Goal: Task Accomplishment & Management: Manage account settings

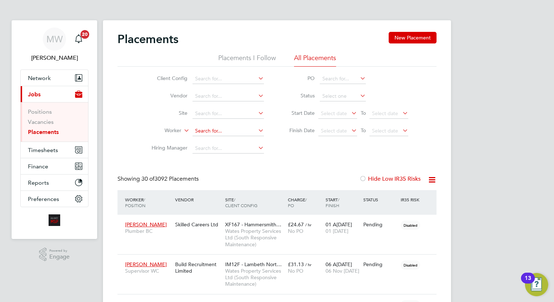
click at [214, 130] on input at bounding box center [227, 131] width 71 height 10
paste input "D'Jean Odell"
type input "D'Jean Odell"
click at [256, 128] on icon at bounding box center [256, 130] width 0 height 10
click at [245, 129] on input at bounding box center [227, 131] width 71 height 10
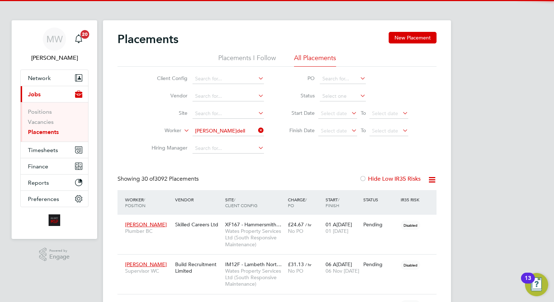
click at [245, 141] on li "Dâjean Odell" at bounding box center [228, 141] width 72 height 10
type input "Dâjean Odell"
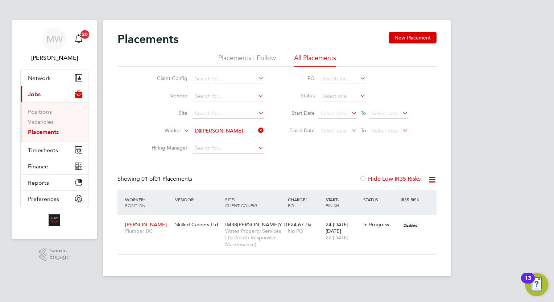
scroll to position [34, 63]
click at [329, 234] on span "[DATE]" at bounding box center [336, 237] width 23 height 7
click at [256, 131] on icon at bounding box center [256, 130] width 0 height 10
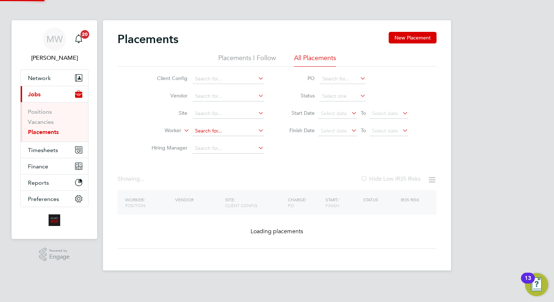
click at [250, 131] on input at bounding box center [227, 131] width 71 height 10
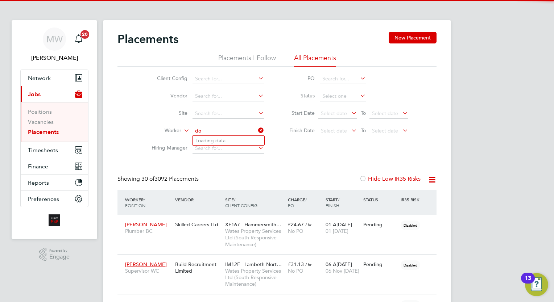
scroll to position [27, 50]
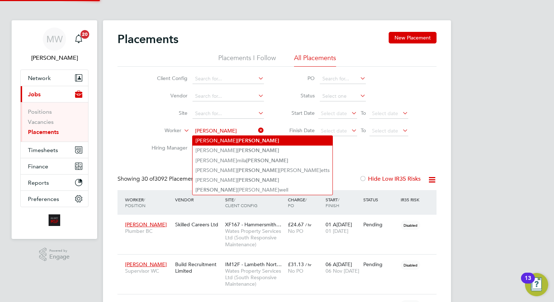
click at [238, 140] on li "Gary Douglas" at bounding box center [262, 141] width 140 height 10
type input "Gary Douglas"
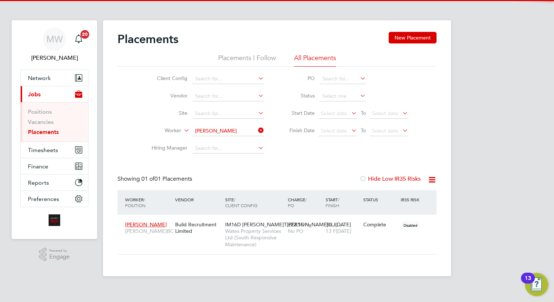
click at [256, 133] on icon at bounding box center [256, 130] width 0 height 10
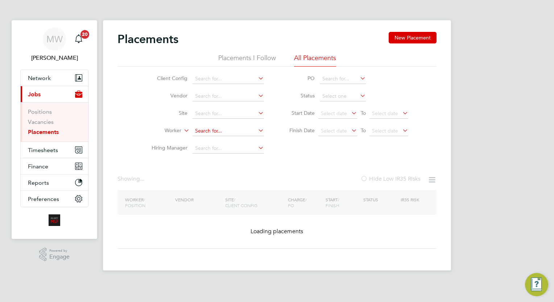
click at [239, 132] on input at bounding box center [227, 131] width 71 height 10
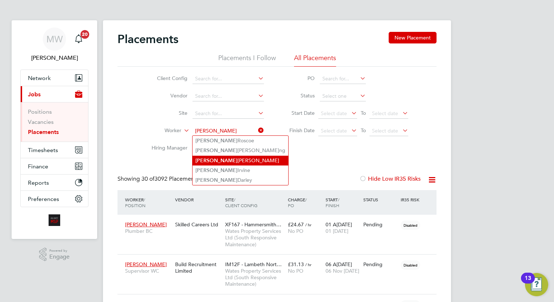
click at [221, 158] on li "Neil Douglas" at bounding box center [240, 161] width 96 height 10
type input "Neil Douglas"
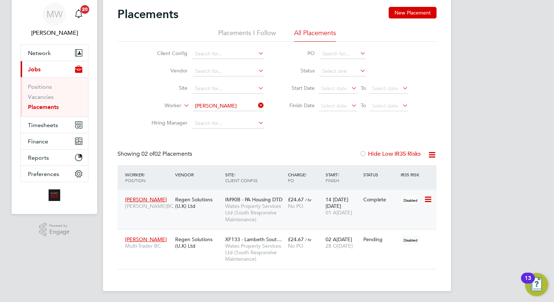
click at [258, 212] on span "Wates Property Services Ltd (South Responsive Maintenance)" at bounding box center [254, 213] width 59 height 20
click at [256, 105] on icon at bounding box center [256, 105] width 0 height 10
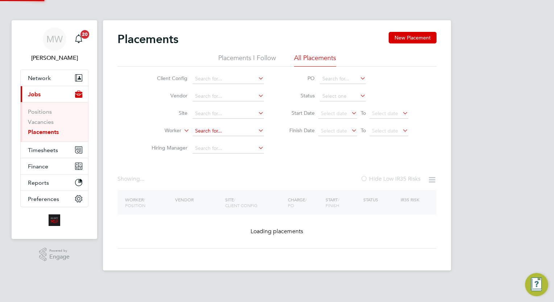
click at [208, 128] on input at bounding box center [227, 131] width 71 height 10
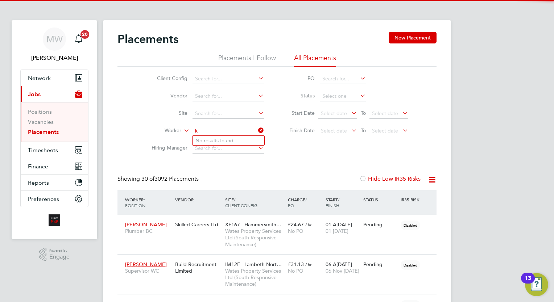
scroll to position [4, 3]
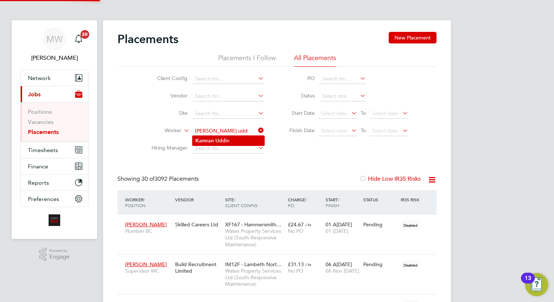
click at [240, 141] on li "Kamran Udd in" at bounding box center [228, 141] width 72 height 10
type input "Kamran Uddin"
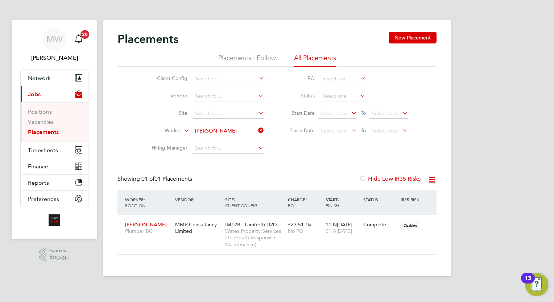
click at [439, 258] on div "Placements New Placement Placements I Follow All Placements Client Config Vendo…" at bounding box center [277, 148] width 348 height 256
click at [256, 134] on icon at bounding box center [256, 130] width 0 height 10
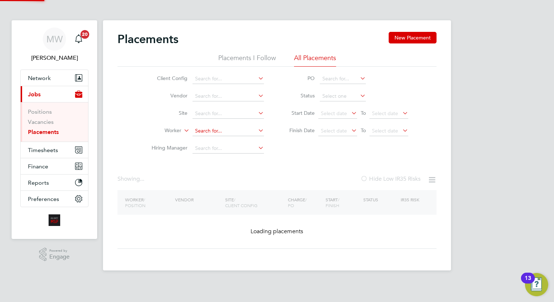
click at [236, 134] on input at bounding box center [227, 131] width 71 height 10
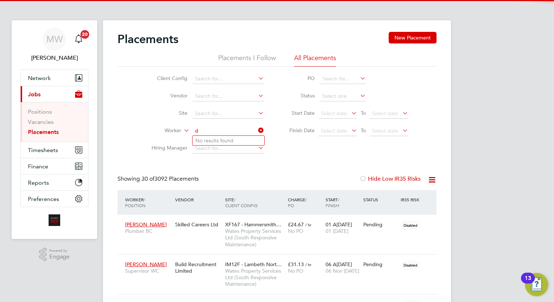
scroll to position [27, 50]
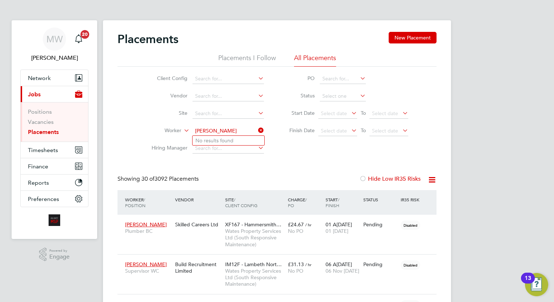
click at [207, 131] on input "david head" at bounding box center [227, 131] width 71 height 10
type input "dave head"
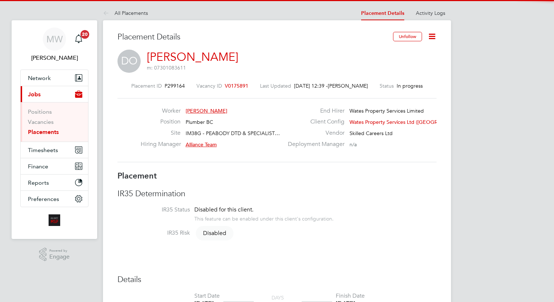
click at [431, 37] on icon at bounding box center [431, 36] width 9 height 9
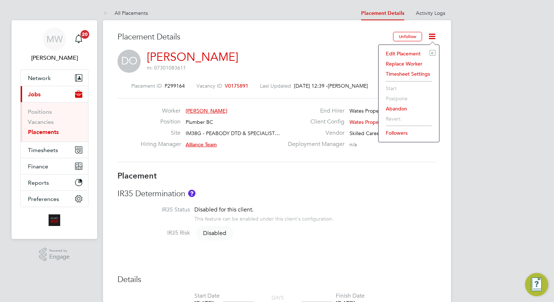
click at [401, 54] on li "Edit Placement e" at bounding box center [408, 54] width 53 height 10
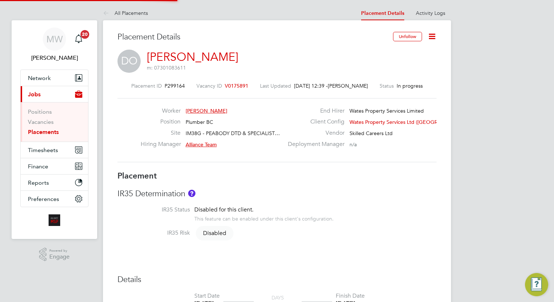
type input "Alliance Team"
type input "24 Jul 2025"
type input "[DATE]"
type input "08:00"
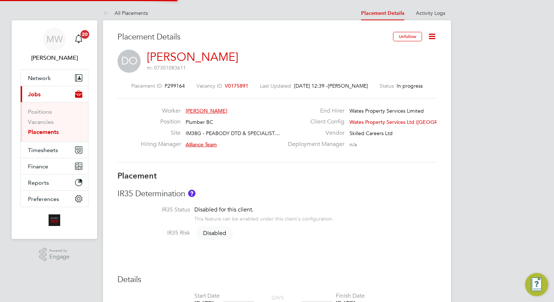
type input "17:00"
type input "8015"
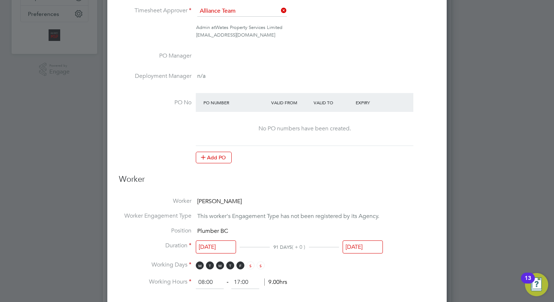
click at [358, 246] on input "[DATE]" at bounding box center [362, 247] width 40 height 13
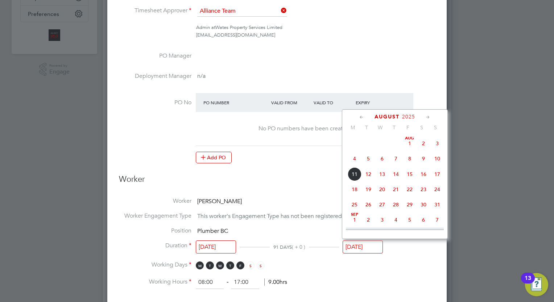
click at [354, 175] on span "11" at bounding box center [354, 174] width 14 height 14
type input "[DATE]"
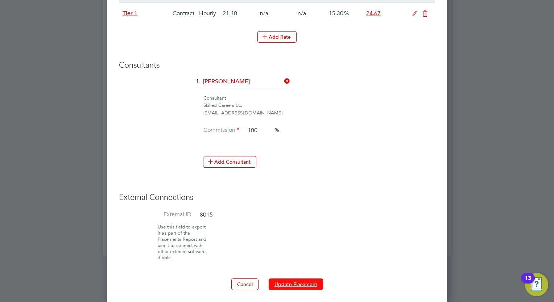
click at [277, 280] on button "Update Placement" at bounding box center [295, 285] width 54 height 12
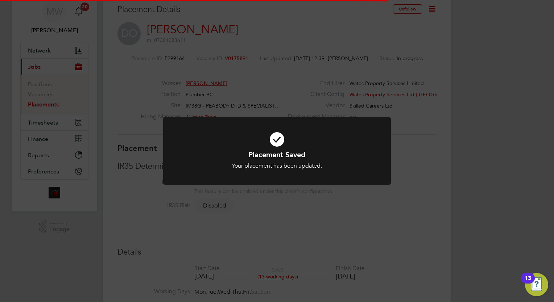
click at [485, 218] on div "Placement Saved Your placement has been updated. Cancel Okay" at bounding box center [277, 151] width 554 height 302
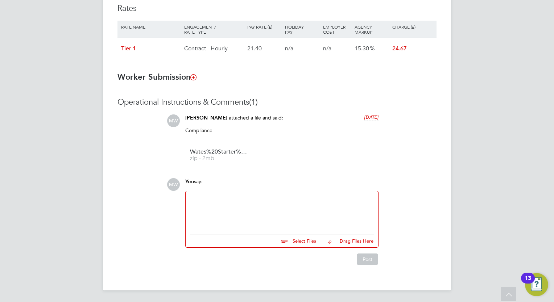
click at [244, 206] on div at bounding box center [282, 211] width 184 height 31
click at [303, 238] on input "file" at bounding box center [319, 240] width 109 height 10
type input "C:\fakepath\Engage Missing Timesheets Report - 11 Aug 2025.csv"
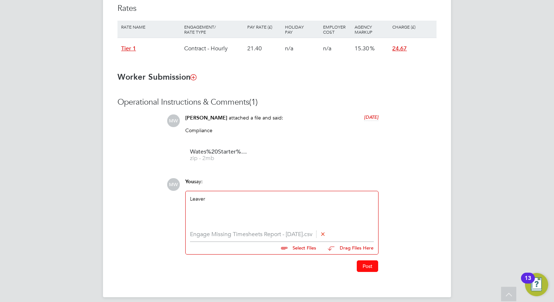
click at [366, 267] on button "Post" at bounding box center [366, 266] width 21 height 12
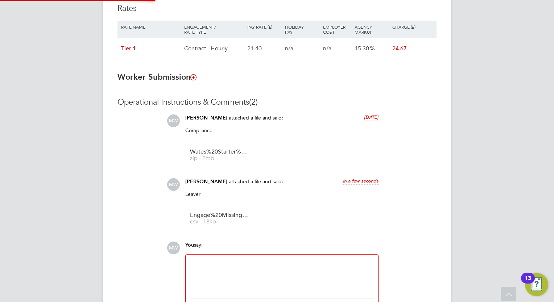
click at [406, 213] on div "Operational Instructions & Comments (2) MW Megan Westlotorn attached a file and…" at bounding box center [276, 212] width 319 height 231
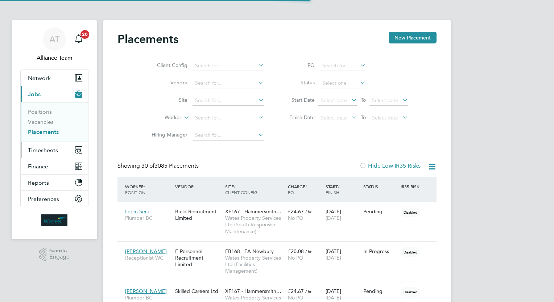
click at [45, 149] on span "Timesheets" at bounding box center [43, 150] width 30 height 7
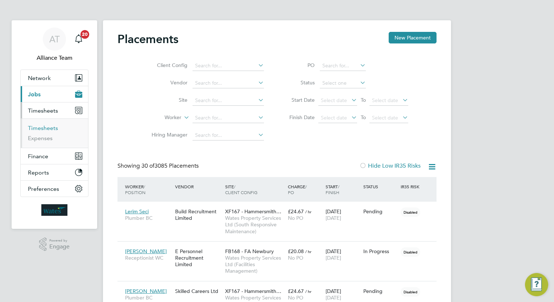
click at [42, 126] on link "Timesheets" at bounding box center [43, 128] width 30 height 7
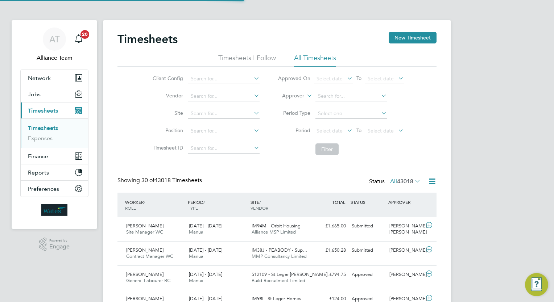
click at [303, 95] on label "Approver" at bounding box center [287, 95] width 33 height 7
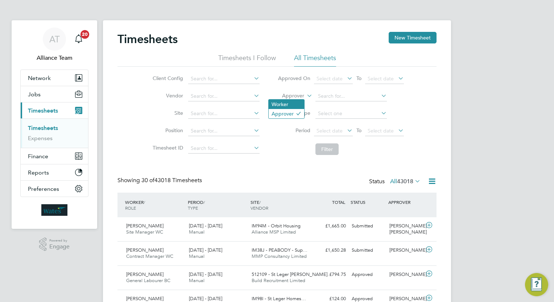
click at [285, 103] on li "Worker" at bounding box center [286, 104] width 36 height 9
click at [335, 96] on input at bounding box center [350, 96] width 71 height 10
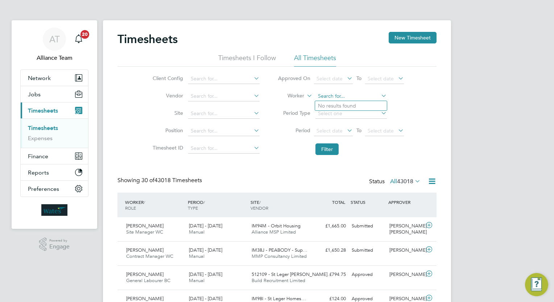
paste input "D'Jean Odell"
type input "D'Jean Odell"
click at [379, 95] on icon at bounding box center [379, 96] width 0 height 10
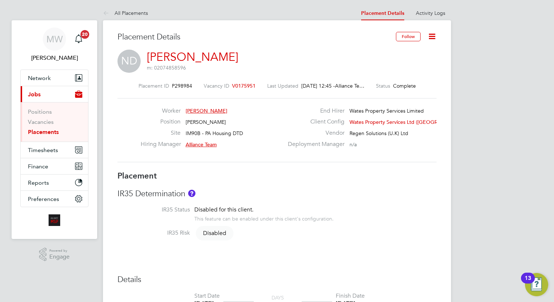
drag, startPoint x: 346, startPoint y: 302, endPoint x: 47, endPoint y: 139, distance: 340.1
click at [47, 139] on ul "Positions Vacancies Placements" at bounding box center [54, 121] width 67 height 39
click at [42, 133] on link "Placements" at bounding box center [43, 132] width 31 height 7
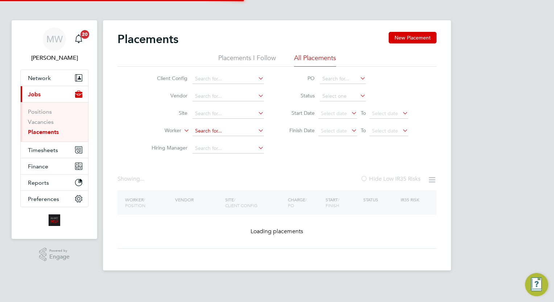
click at [204, 131] on input at bounding box center [227, 131] width 71 height 10
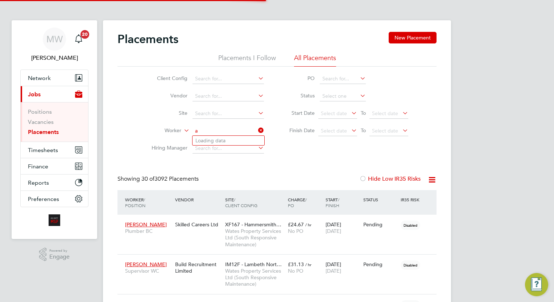
scroll to position [27, 50]
click at [223, 138] on li "[PERSON_NAME]" at bounding box center [228, 141] width 72 height 10
type input "[PERSON_NAME]"
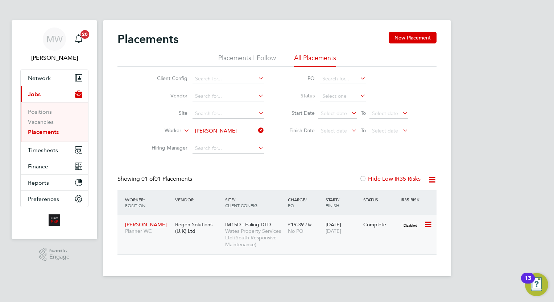
click at [296, 221] on div "£19.39 / hr No PO" at bounding box center [305, 228] width 38 height 20
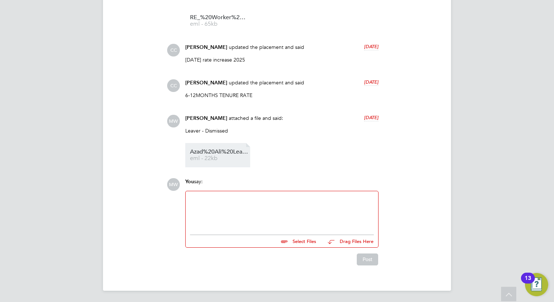
click at [222, 157] on span "eml - 22kb" at bounding box center [219, 158] width 58 height 5
